Goal: Information Seeking & Learning: Find specific page/section

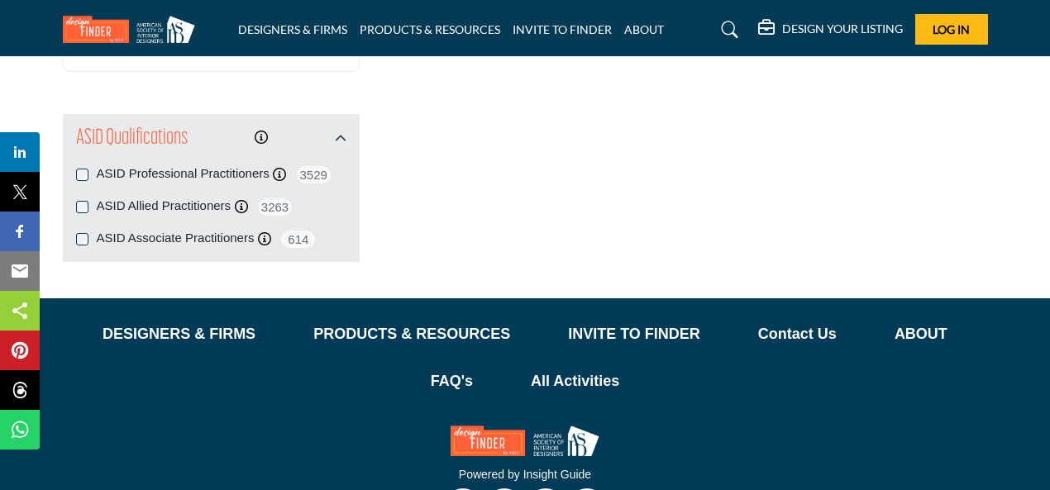
scroll to position [2111, 0]
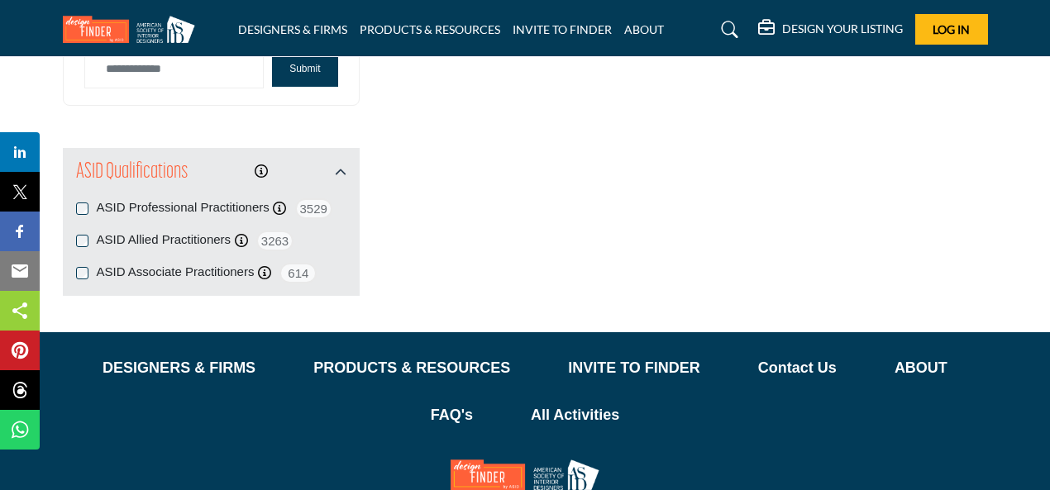
click at [246, 198] on label "ASID Professional Practitioners" at bounding box center [183, 207] width 173 height 19
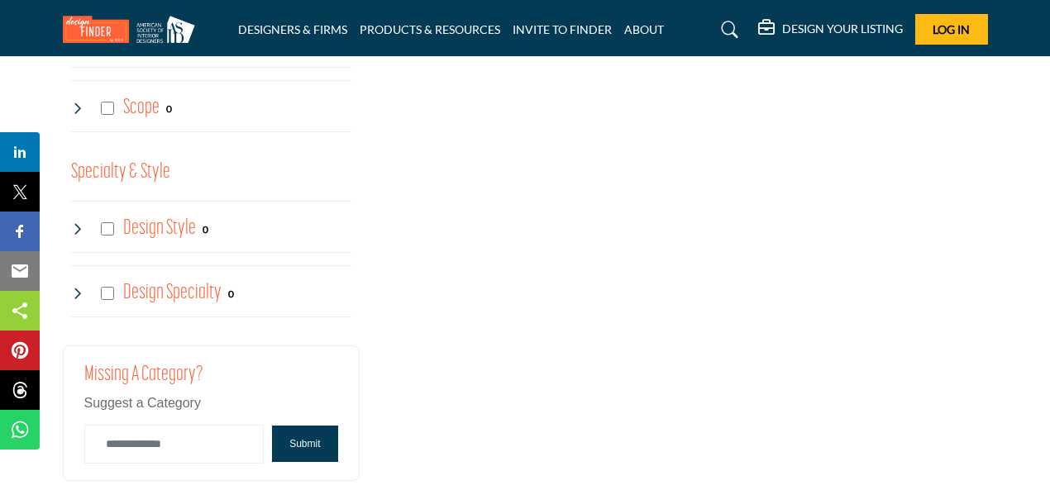
scroll to position [1901, 0]
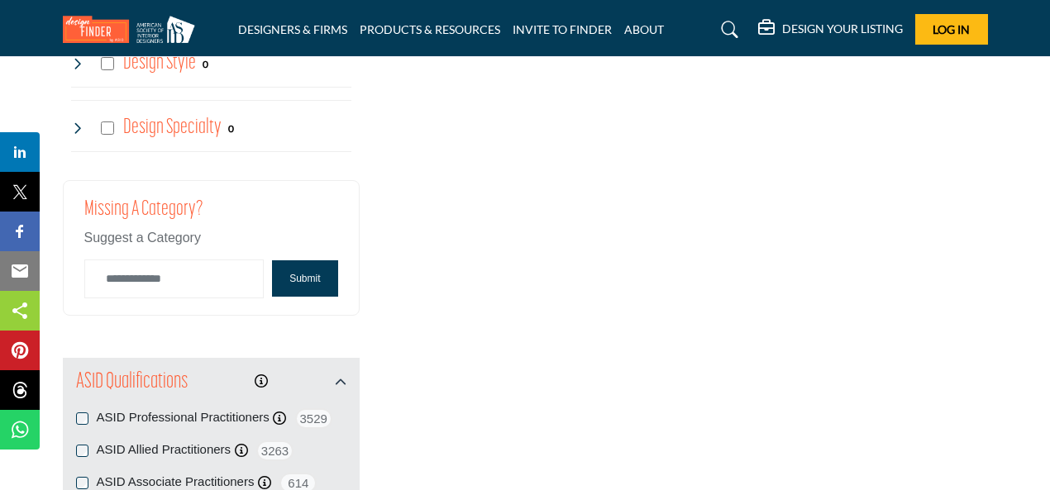
click at [296, 274] on button "Submit" at bounding box center [304, 278] width 65 height 36
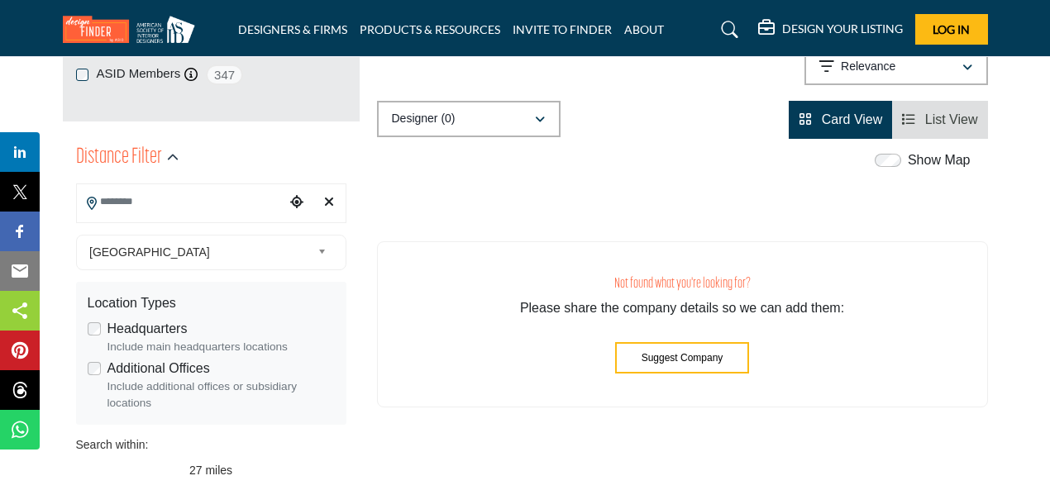
scroll to position [165, 0]
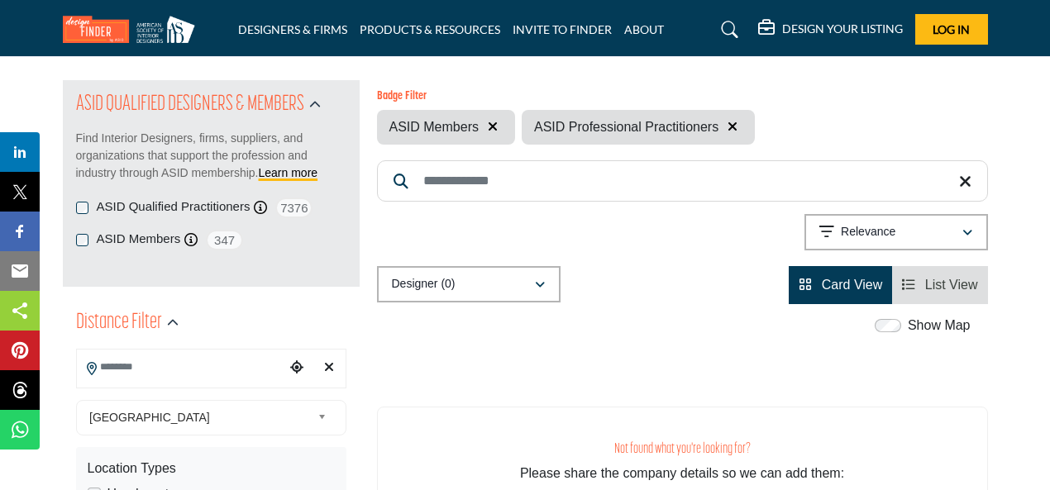
click at [737, 126] on button "button" at bounding box center [733, 127] width 20 height 21
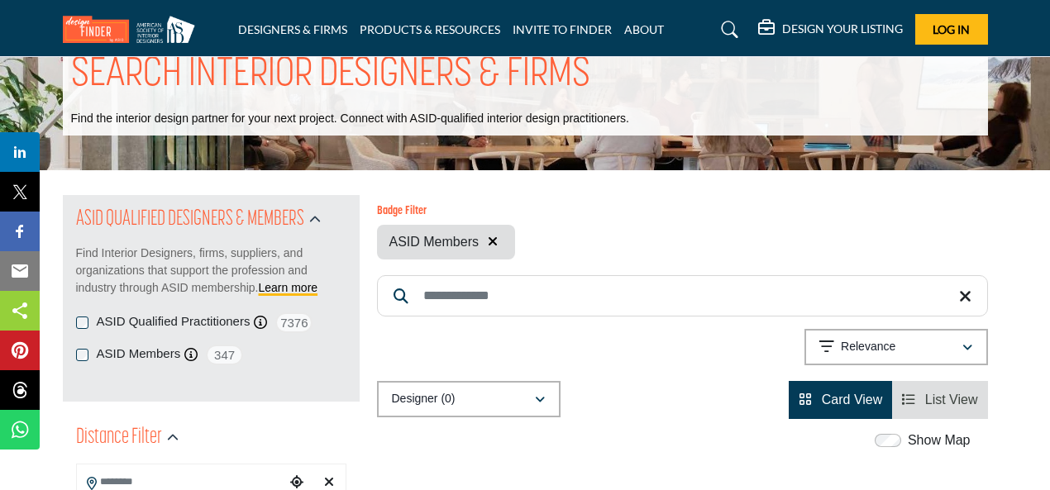
scroll to position [83, 0]
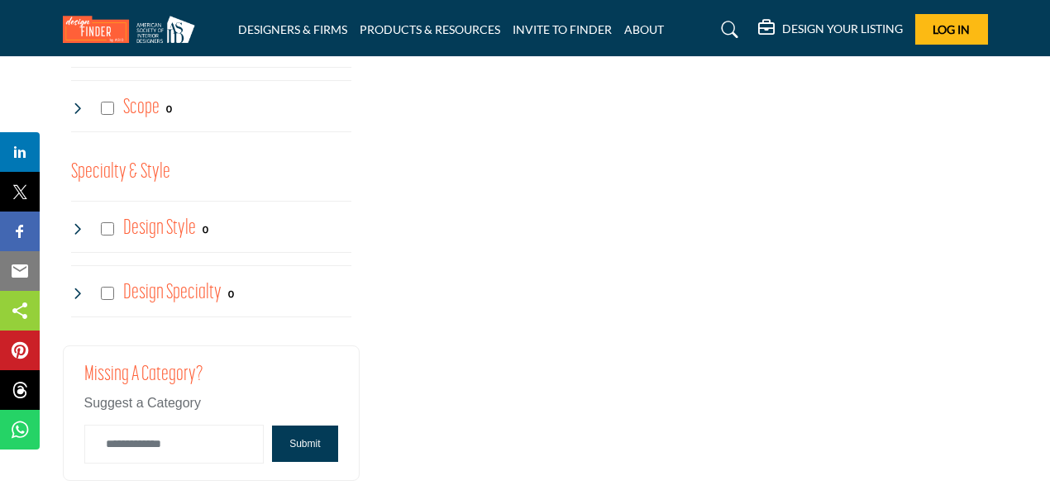
scroll to position [1984, 0]
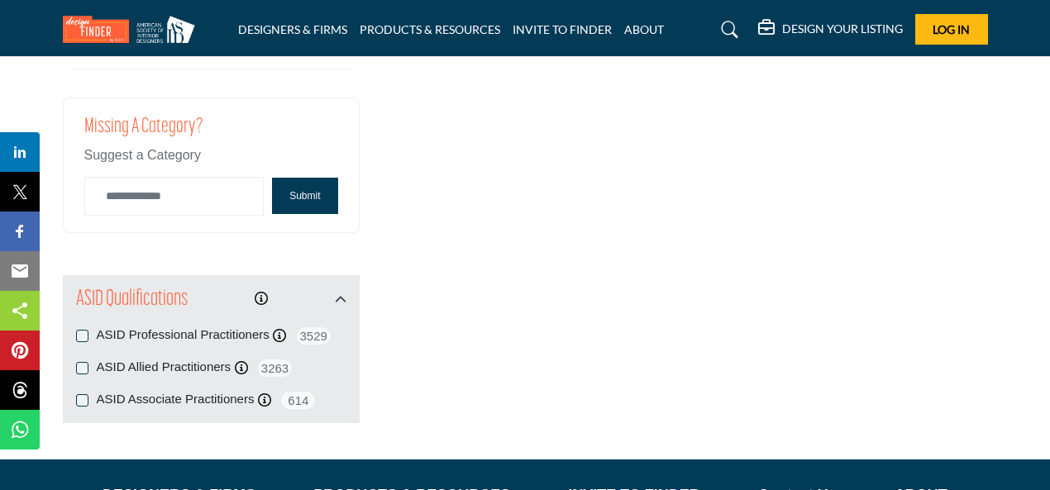
click at [319, 182] on button "Submit" at bounding box center [304, 196] width 65 height 36
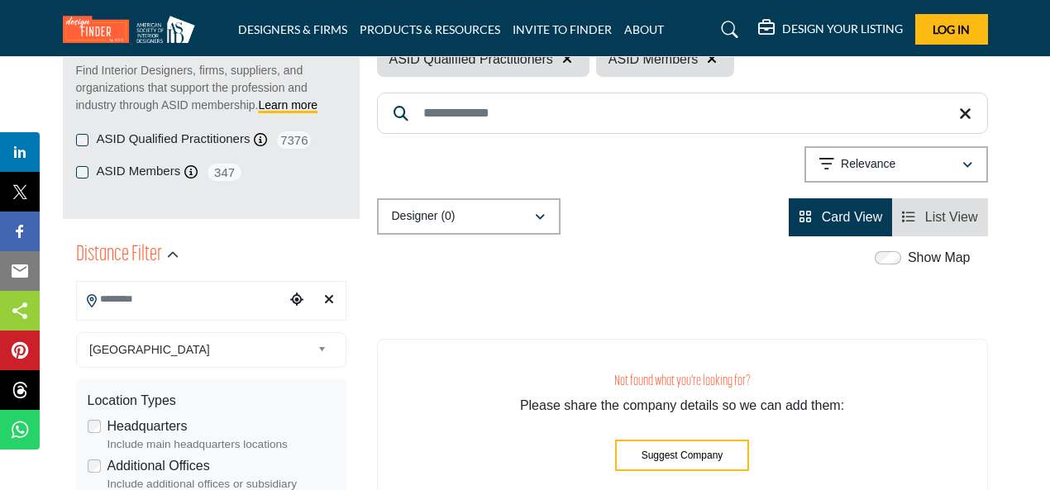
scroll to position [165, 0]
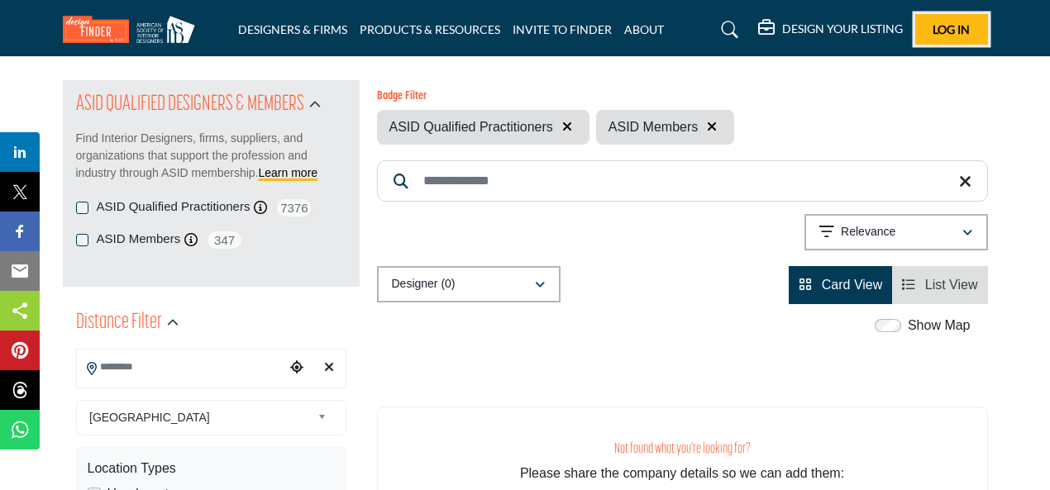
click at [937, 20] on button "Log In" at bounding box center [951, 29] width 73 height 31
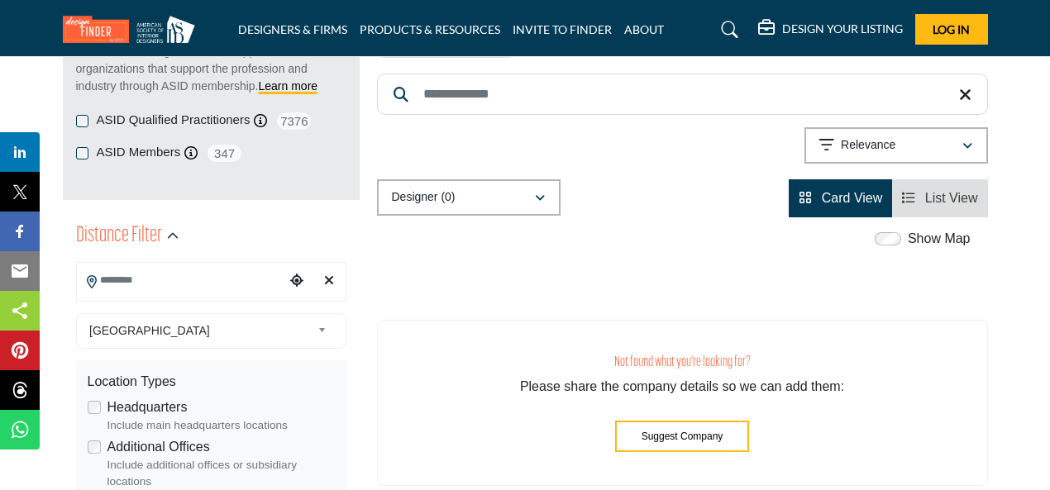
scroll to position [165, 0]
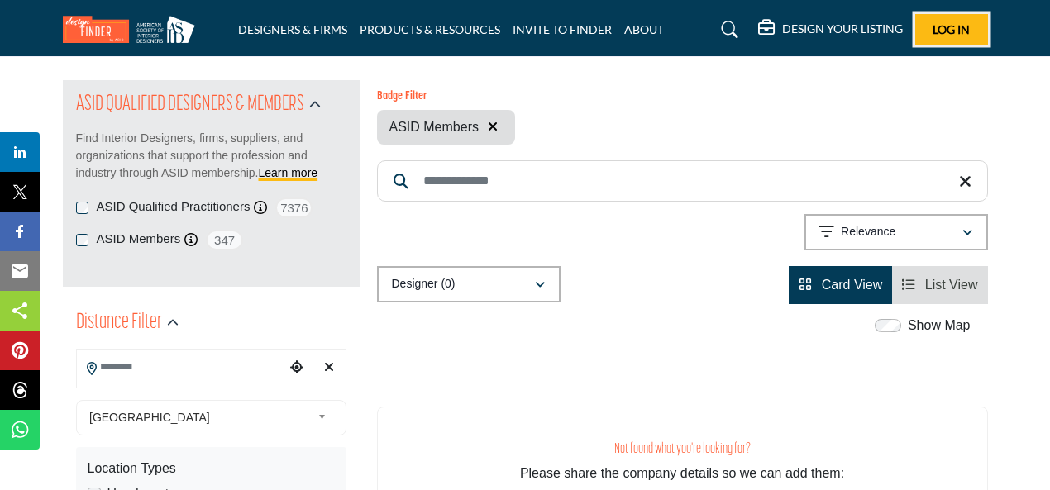
click at [948, 24] on span "Log In" at bounding box center [950, 29] width 37 height 14
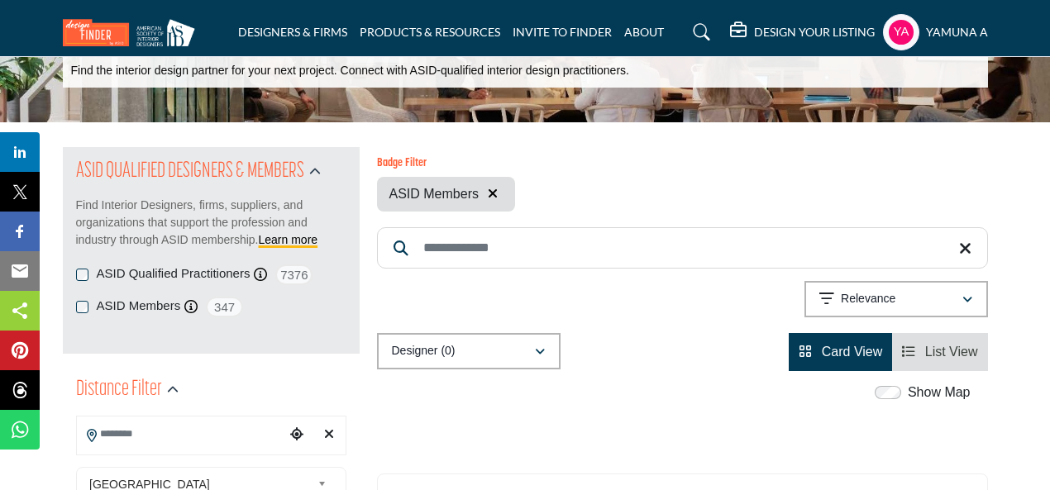
scroll to position [83, 0]
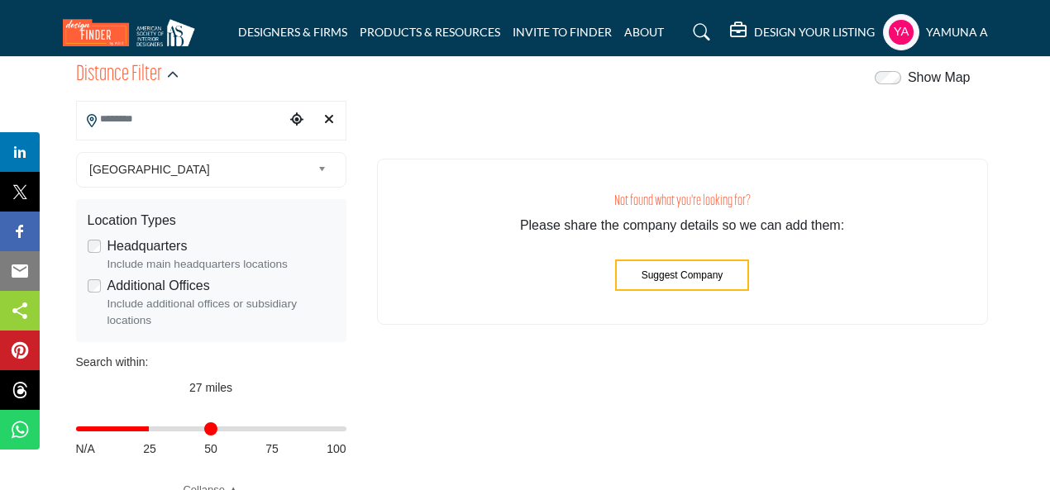
scroll to position [661, 0]
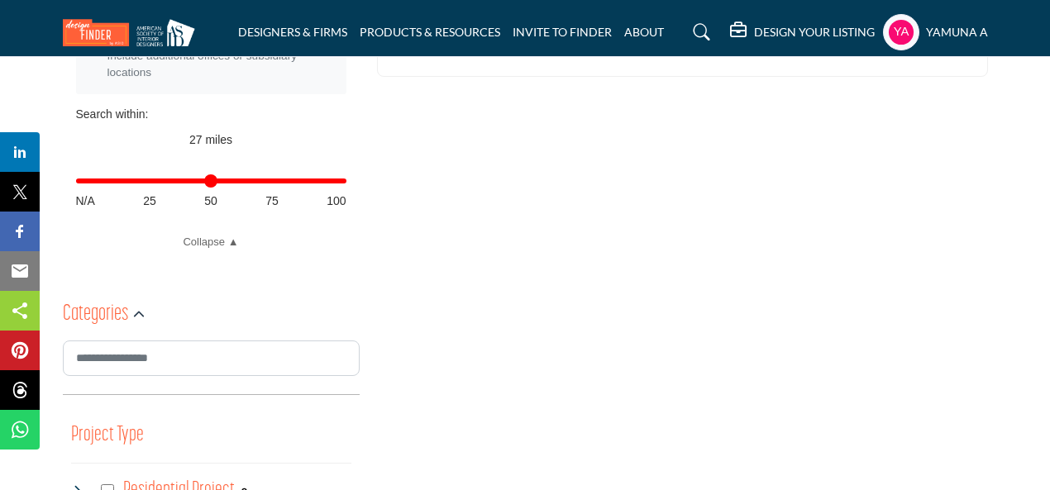
drag, startPoint x: 151, startPoint y: 179, endPoint x: 392, endPoint y: 178, distance: 240.6
type input "***"
click at [346, 179] on input "Distance in miles" at bounding box center [211, 180] width 270 height 3
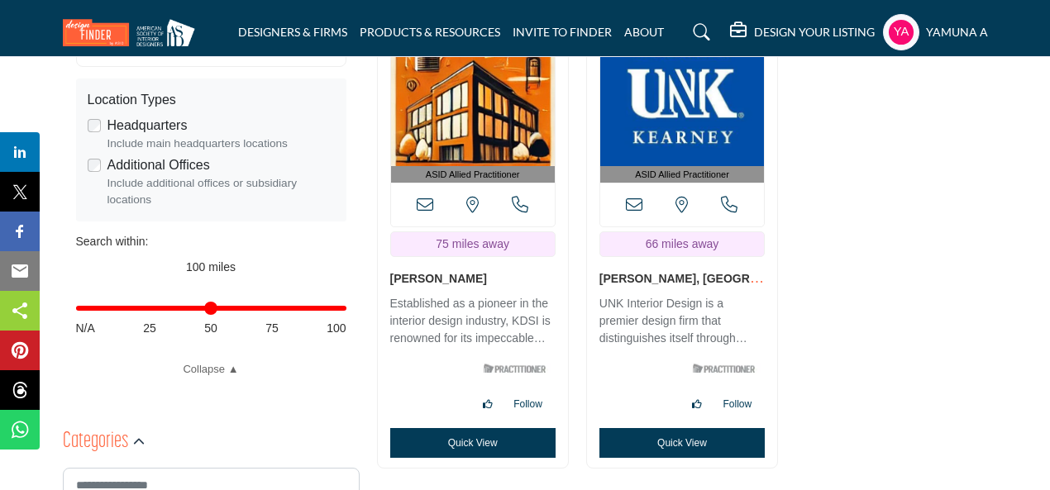
scroll to position [579, 0]
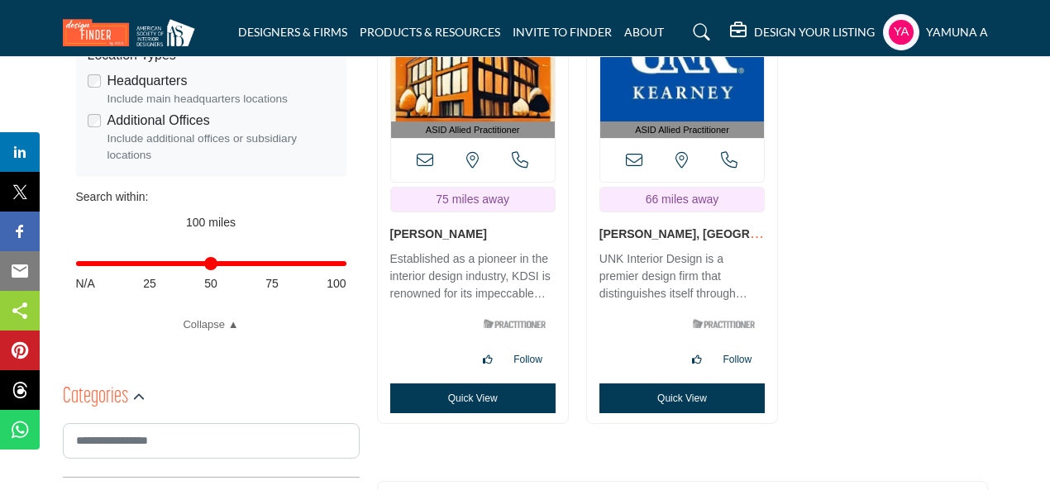
click at [947, 251] on div "ASID Allied Practitioner ASID Allied Practitioners have successfully completed …" at bounding box center [682, 203] width 628 height 488
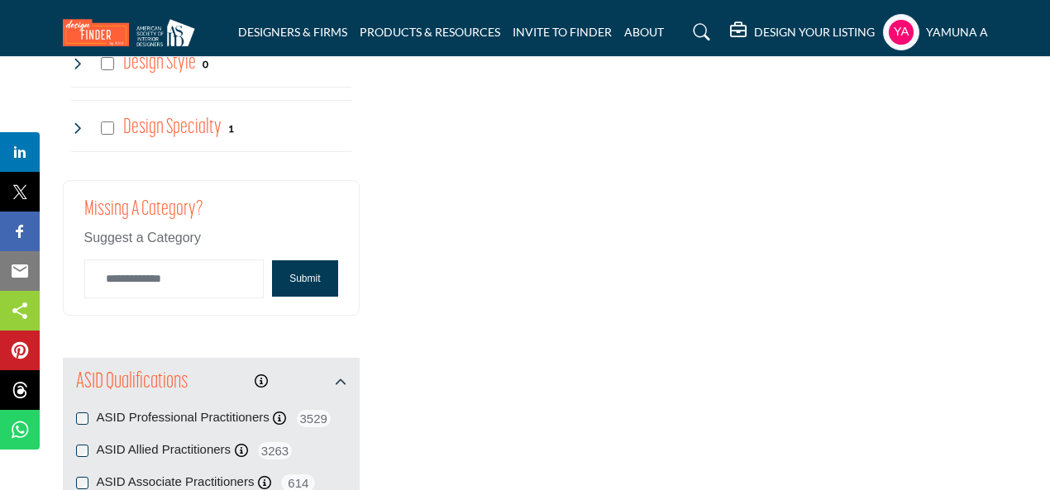
scroll to position [2149, 0]
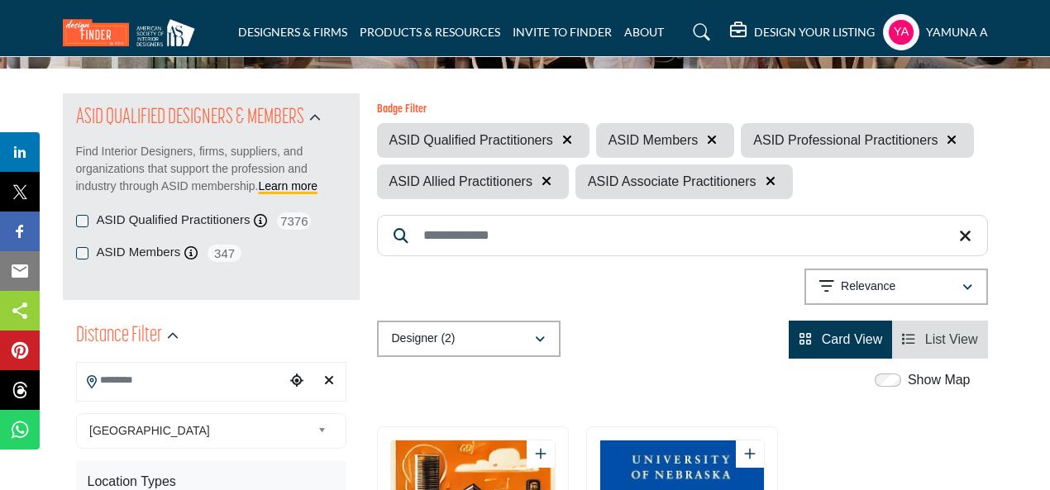
scroll to position [165, 0]
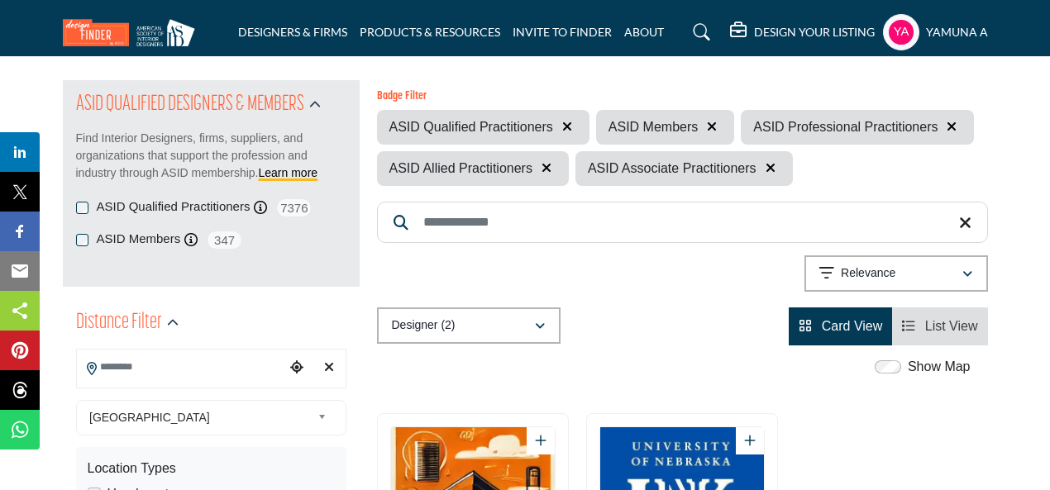
click at [931, 321] on span "List View" at bounding box center [951, 326] width 53 height 14
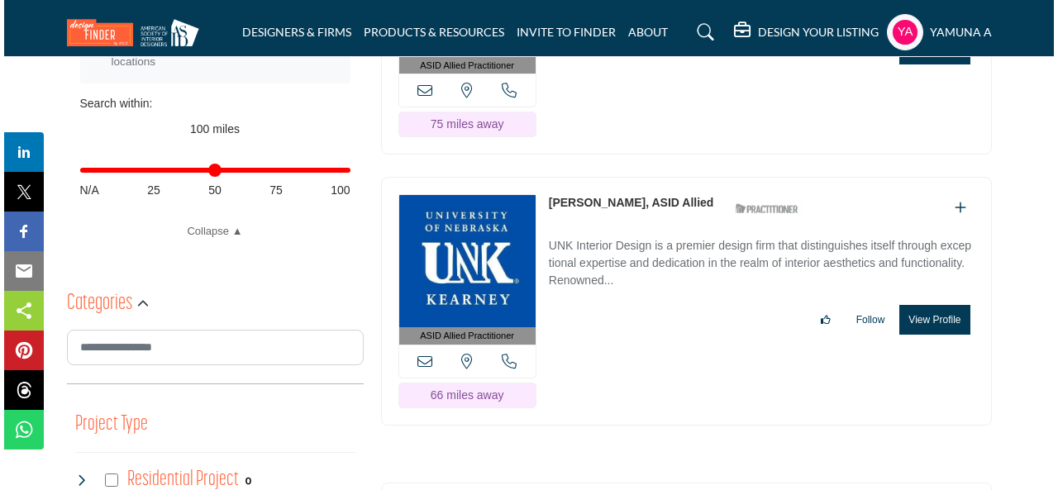
scroll to position [661, 0]
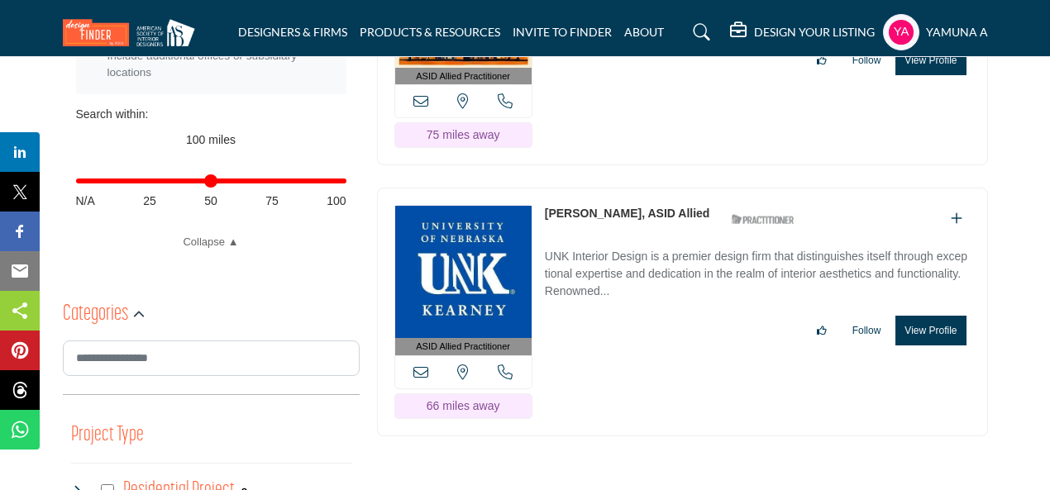
click at [923, 328] on button "View Profile" at bounding box center [930, 331] width 70 height 30
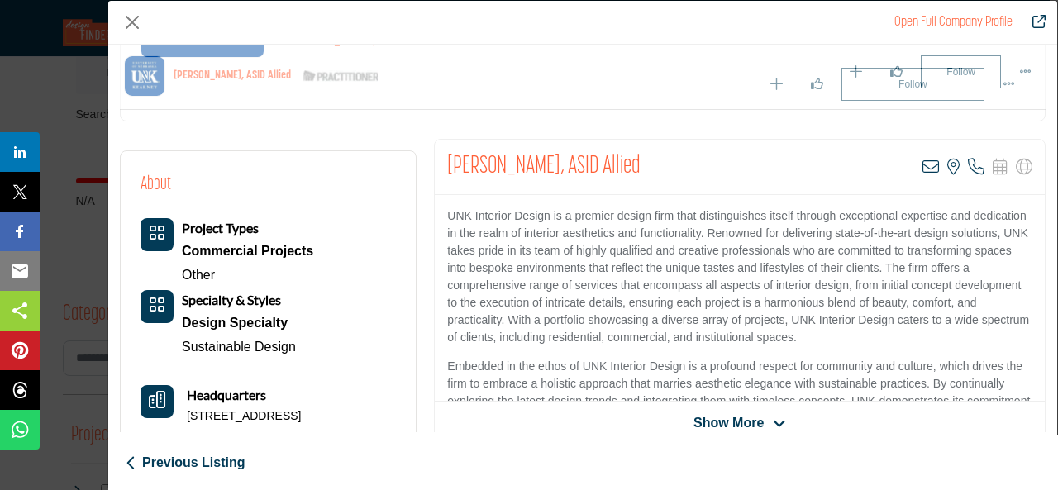
scroll to position [448, 0]
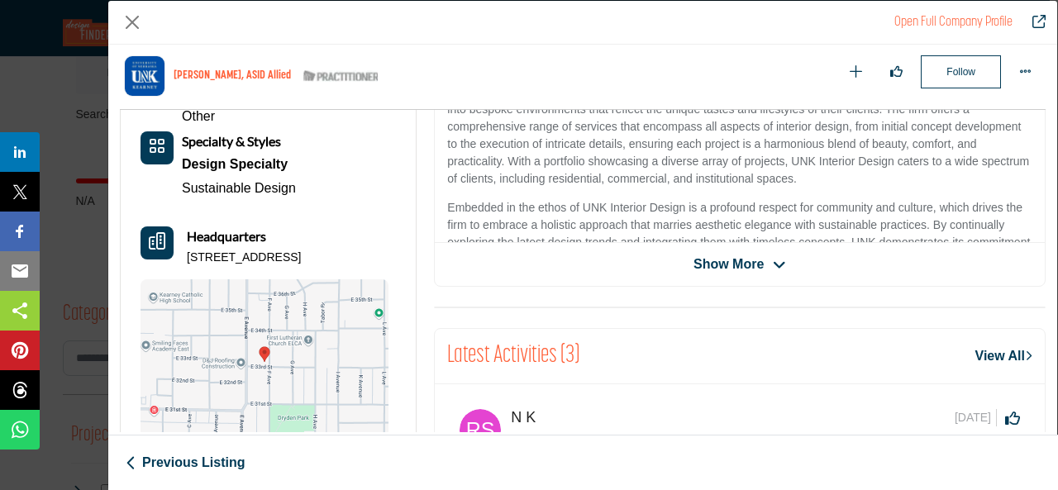
click at [745, 256] on span "Show More" at bounding box center [729, 265] width 70 height 20
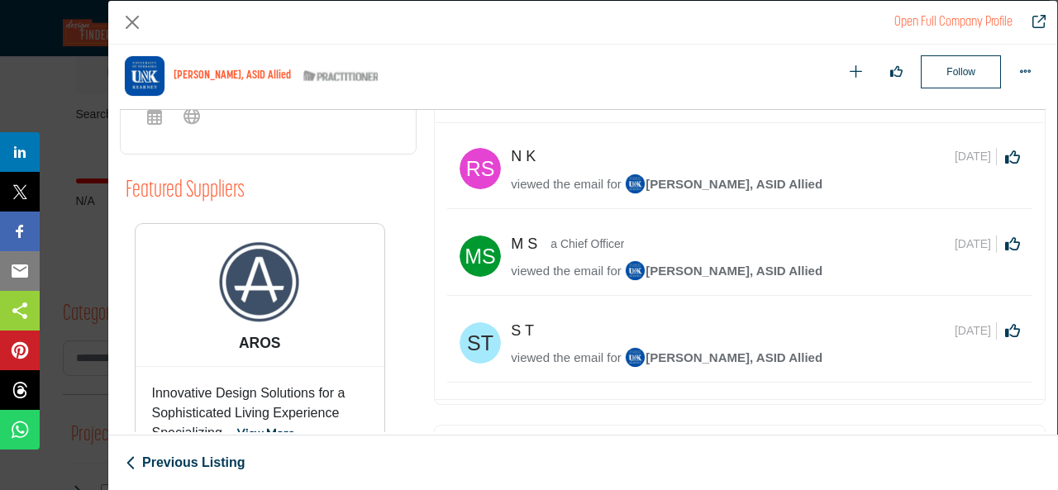
scroll to position [1027, 0]
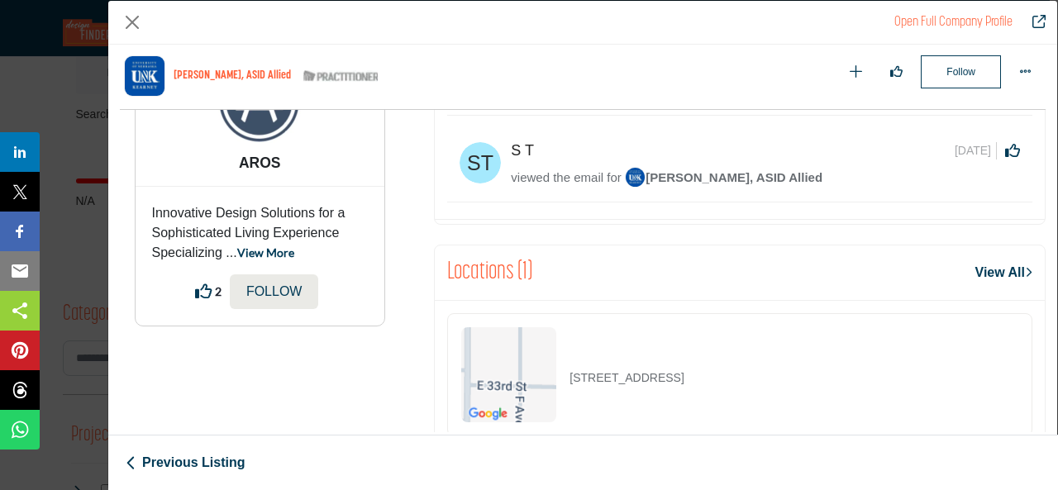
click at [985, 274] on link "View All" at bounding box center [1003, 273] width 57 height 20
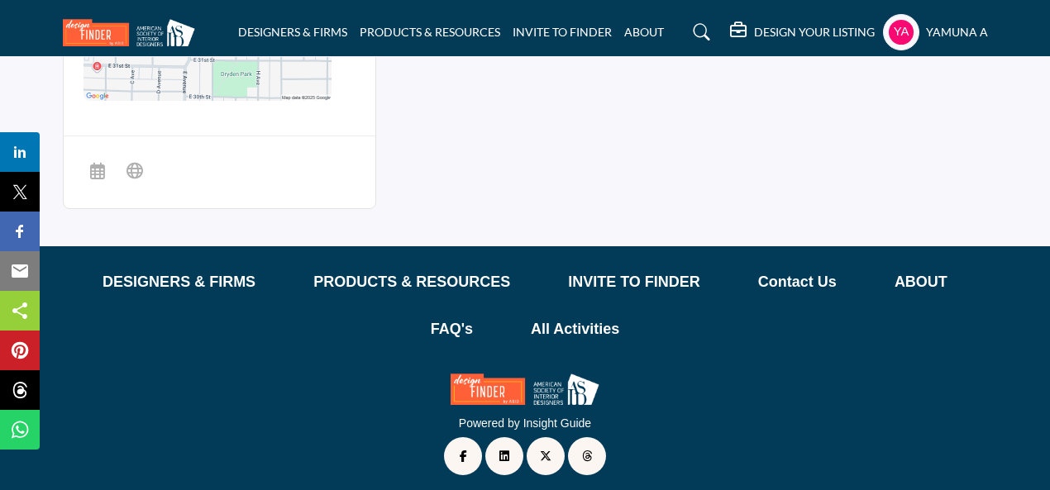
scroll to position [815, 0]
